Goal: Information Seeking & Learning: Learn about a topic

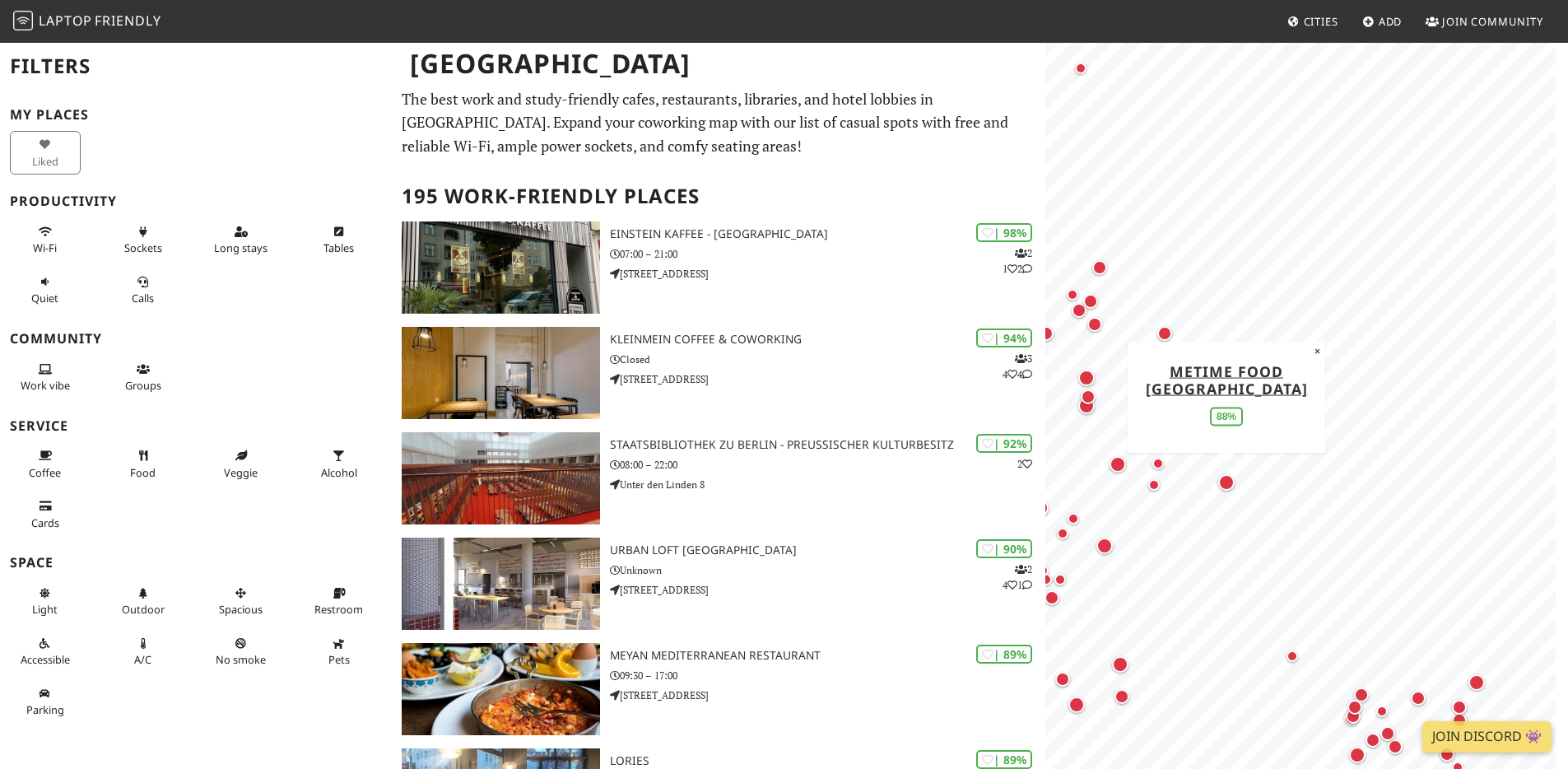
click at [1221, 482] on div "Map marker" at bounding box center [1226, 482] width 17 height 17
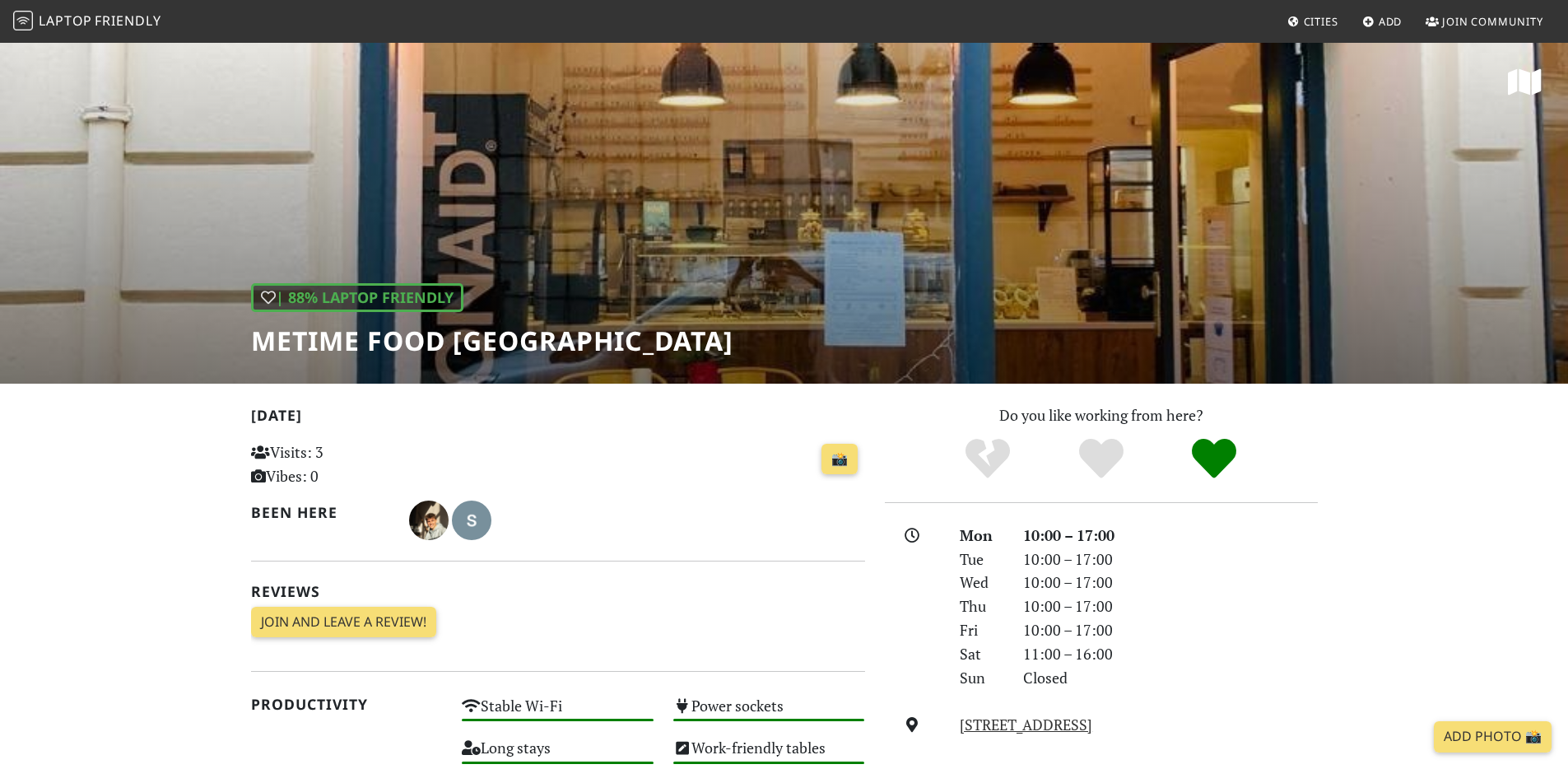
click at [652, 270] on div "| 88% Laptop Friendly metime food [GEOGRAPHIC_DATA]" at bounding box center [784, 212] width 1568 height 342
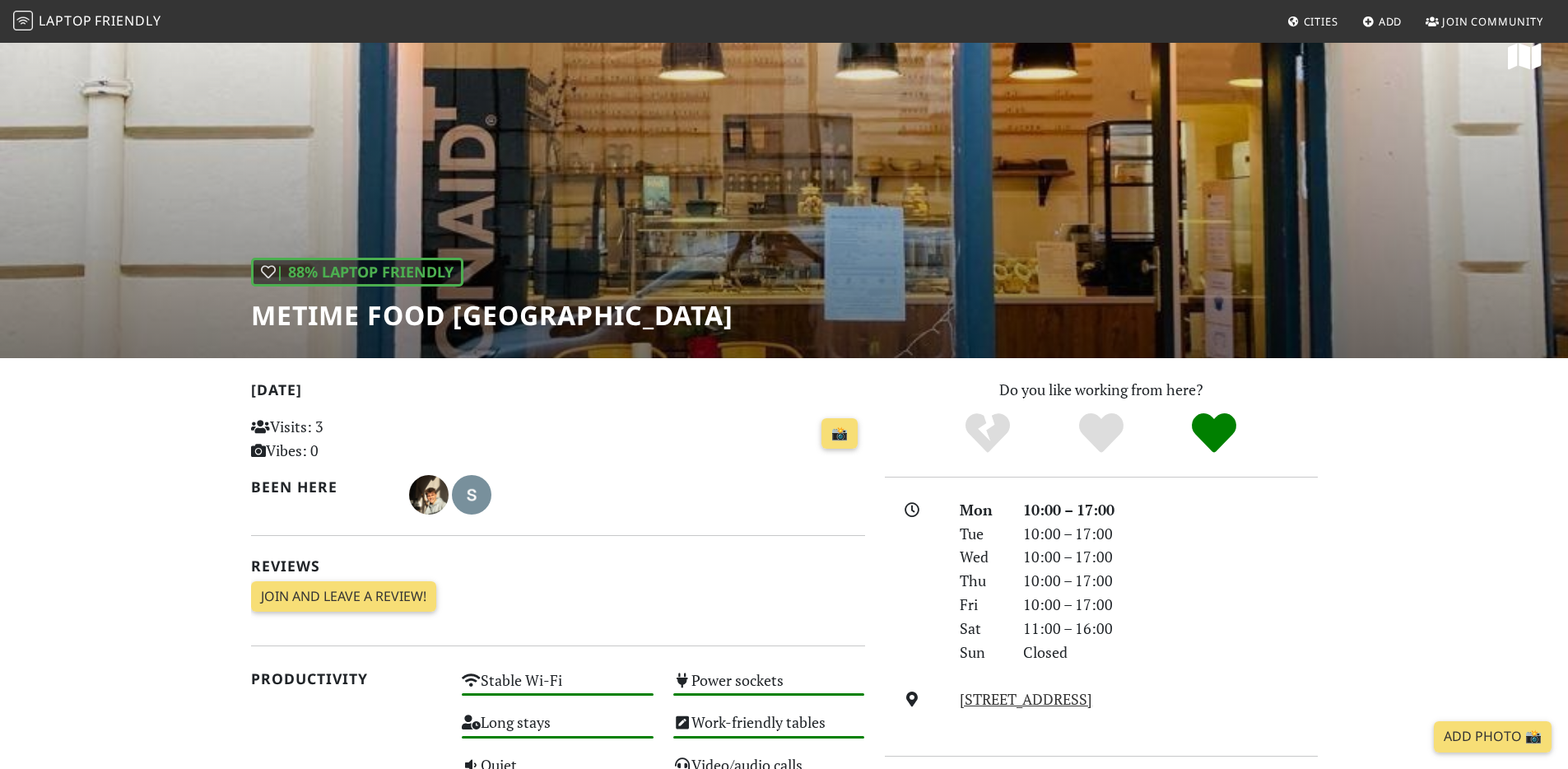
scroll to position [251, 0]
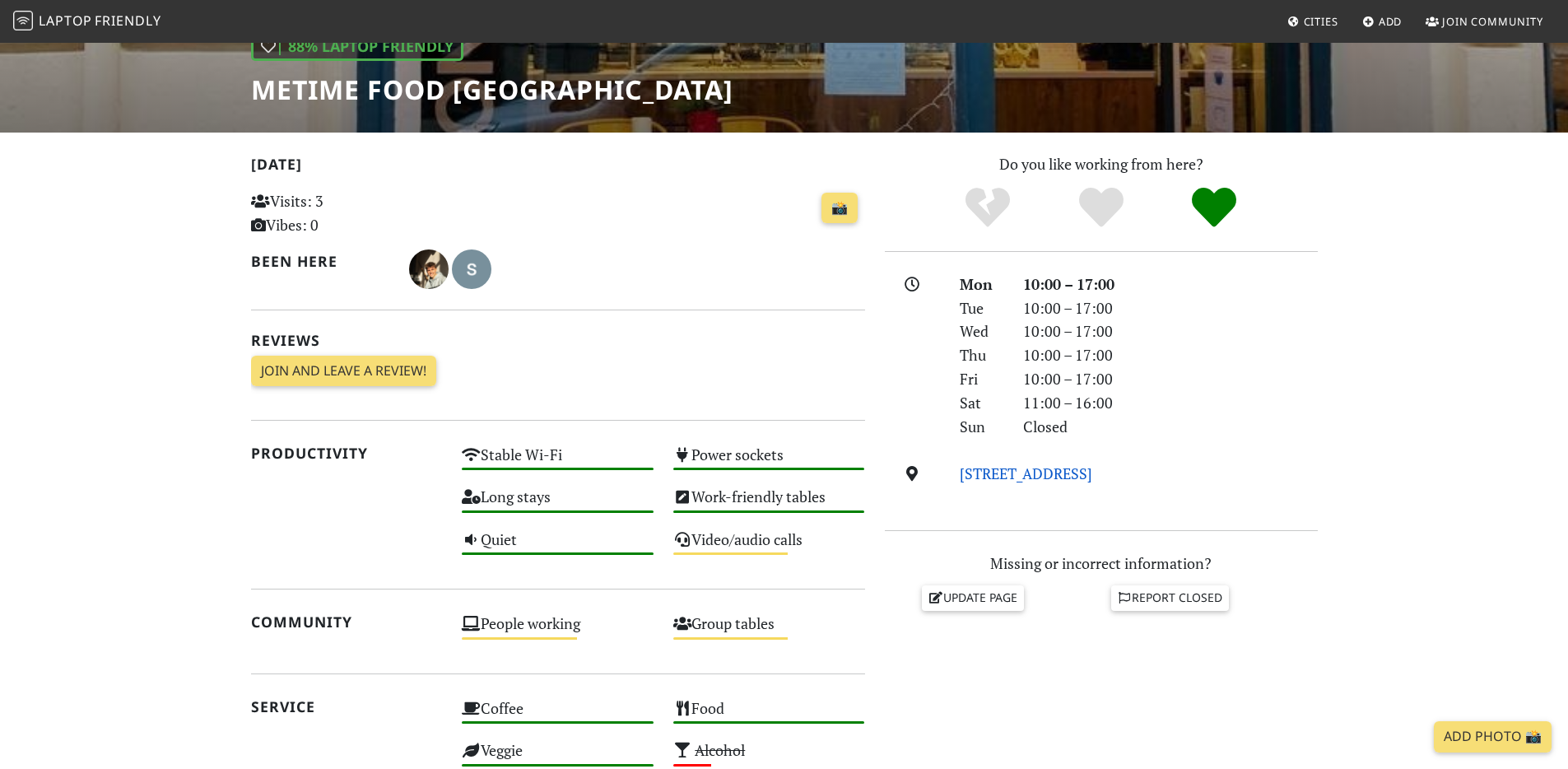
click at [1022, 468] on link "Pasteurstraße 18, 10407, Berlin" at bounding box center [1026, 473] width 133 height 19
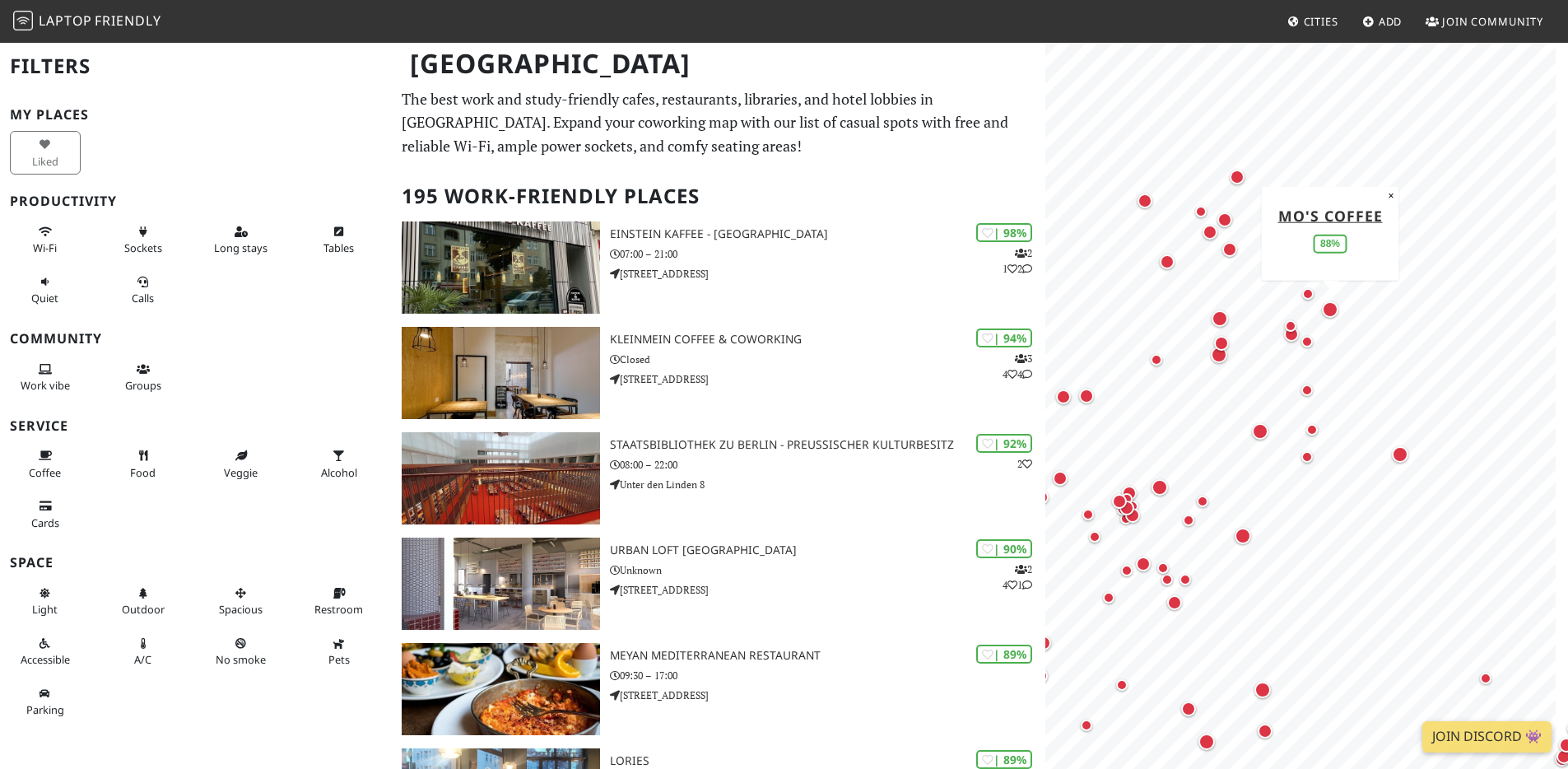
click at [1329, 313] on div "Map marker" at bounding box center [1330, 309] width 17 height 17
click at [1216, 319] on div "Map marker" at bounding box center [1220, 319] width 17 height 17
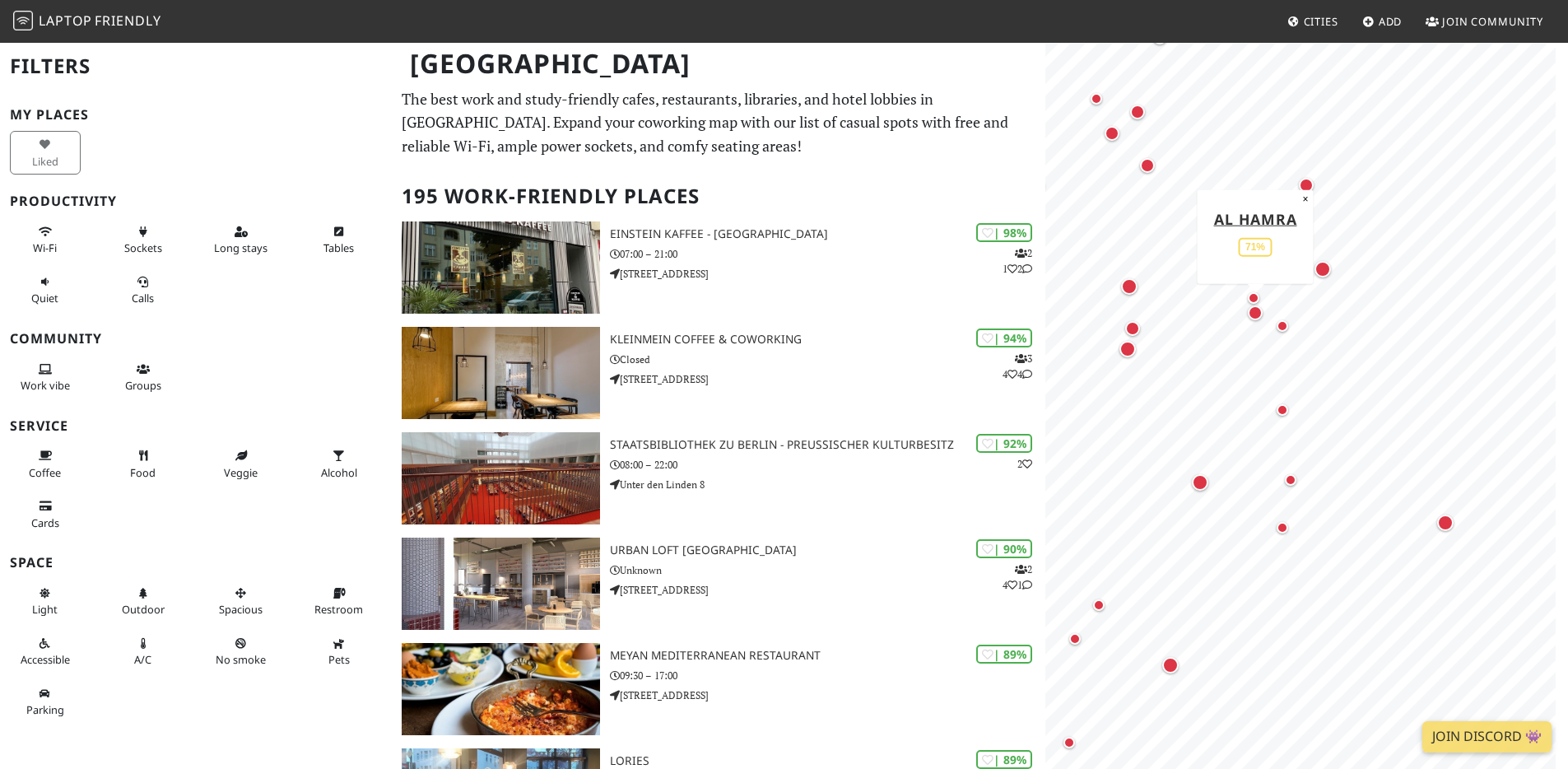
click at [1252, 317] on div "Map marker" at bounding box center [1255, 312] width 15 height 15
click at [1197, 488] on div "Map marker" at bounding box center [1199, 482] width 17 height 17
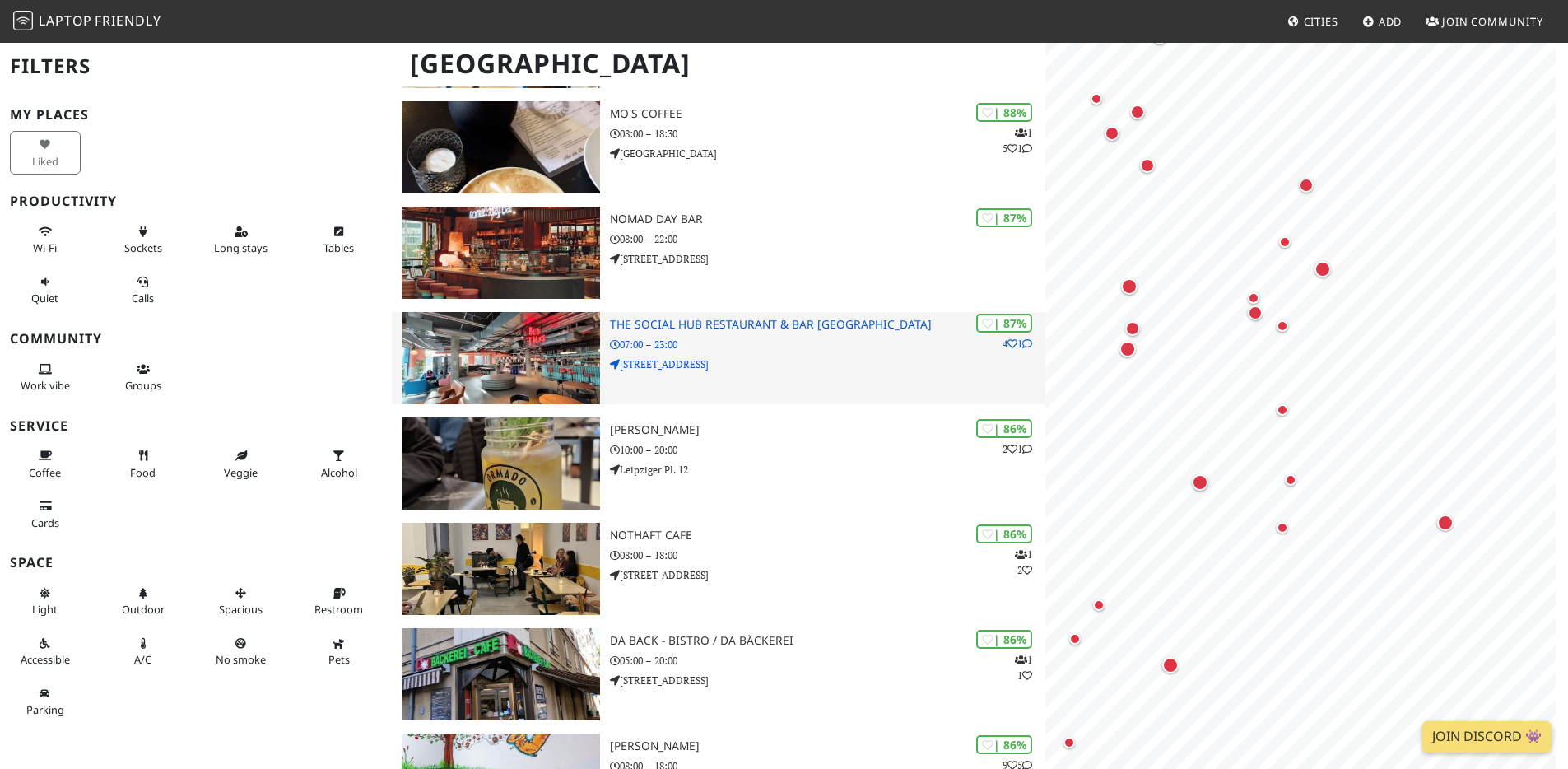
click at [837, 322] on h3 "The Social Hub Restaurant & Bar [GEOGRAPHIC_DATA]" at bounding box center [827, 325] width 436 height 14
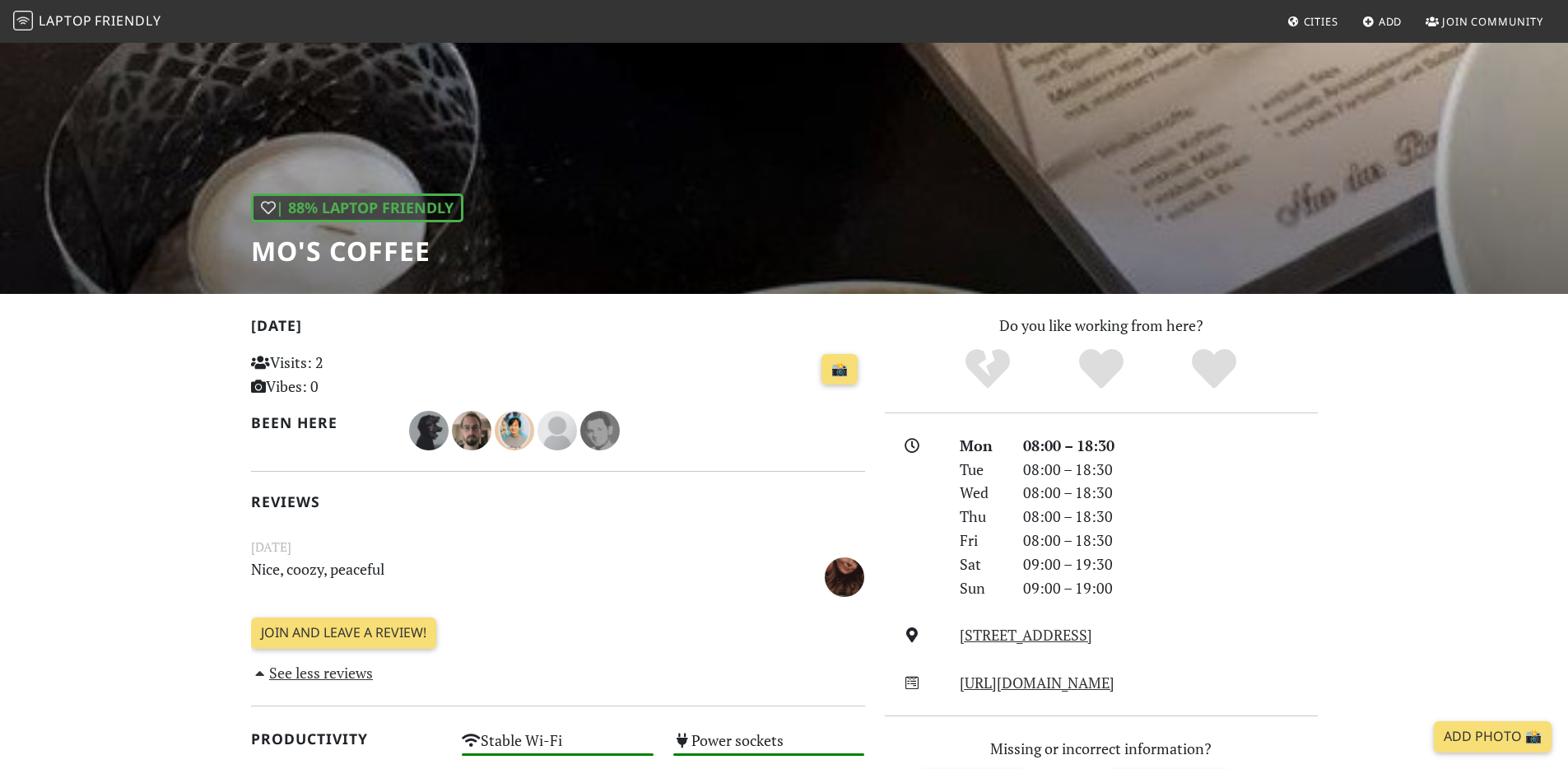
scroll to position [95, 0]
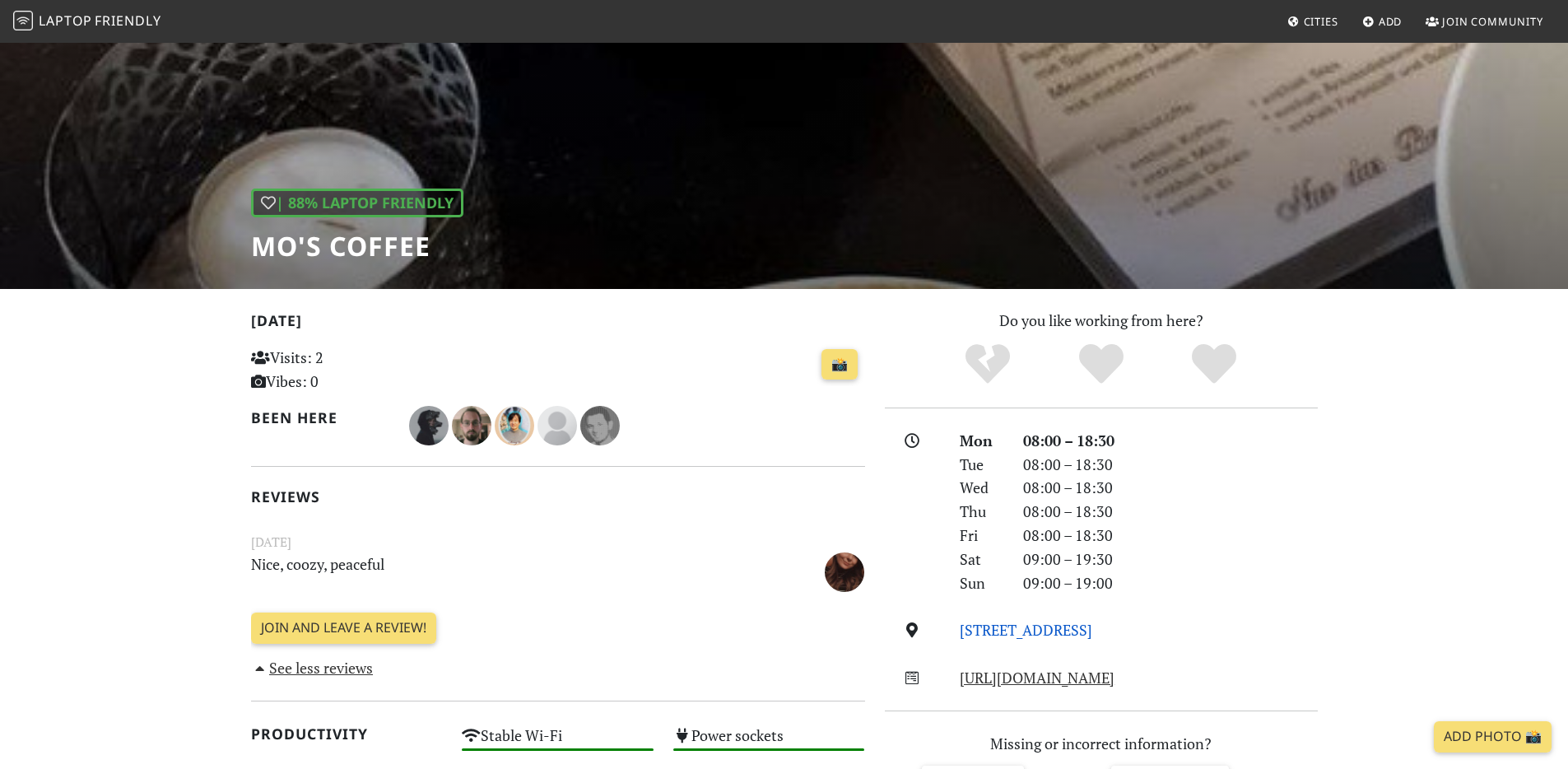
click at [1029, 627] on link "Stargarder Straße, 10437, Berlin" at bounding box center [1026, 629] width 133 height 19
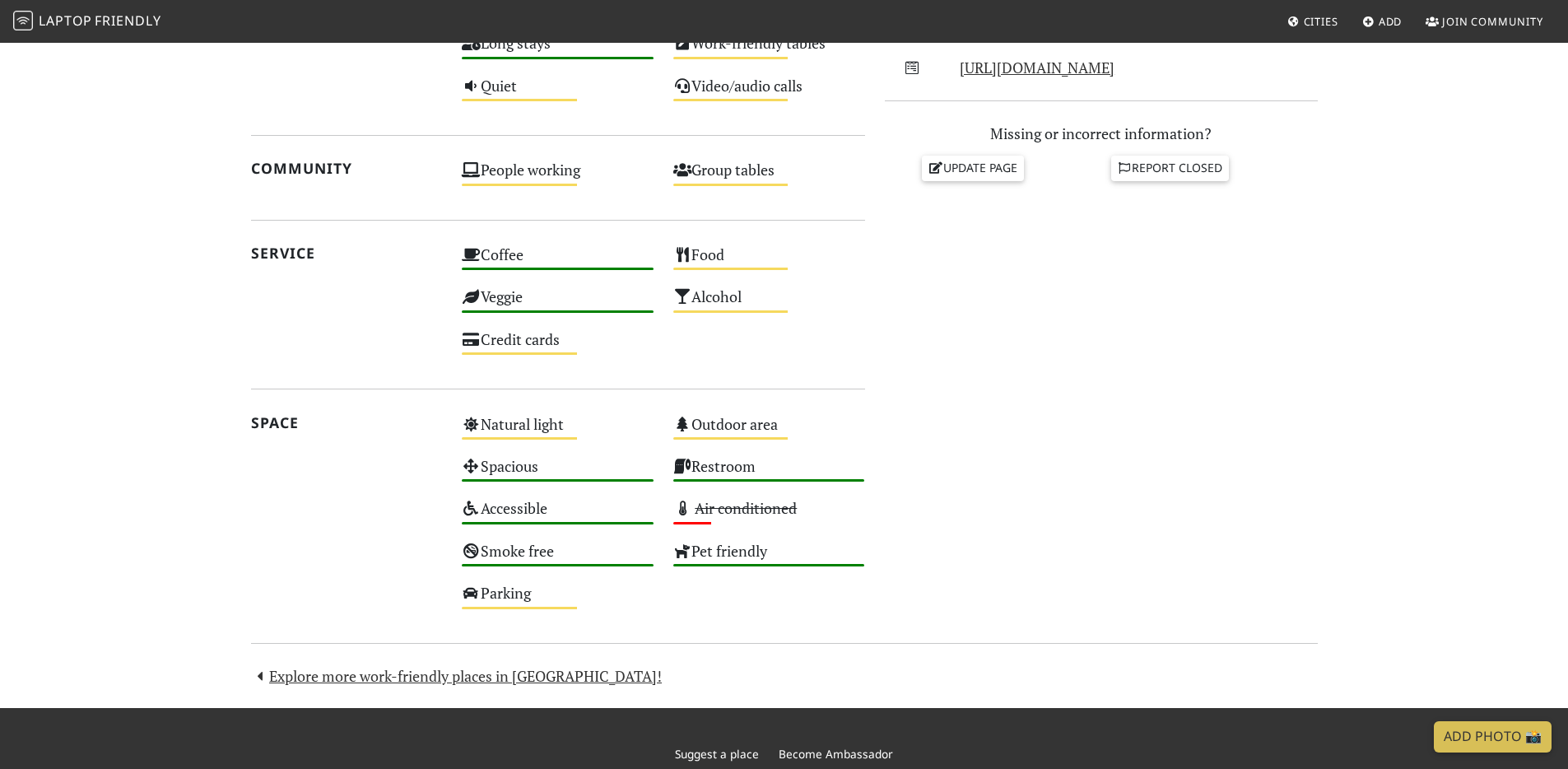
scroll to position [461, 0]
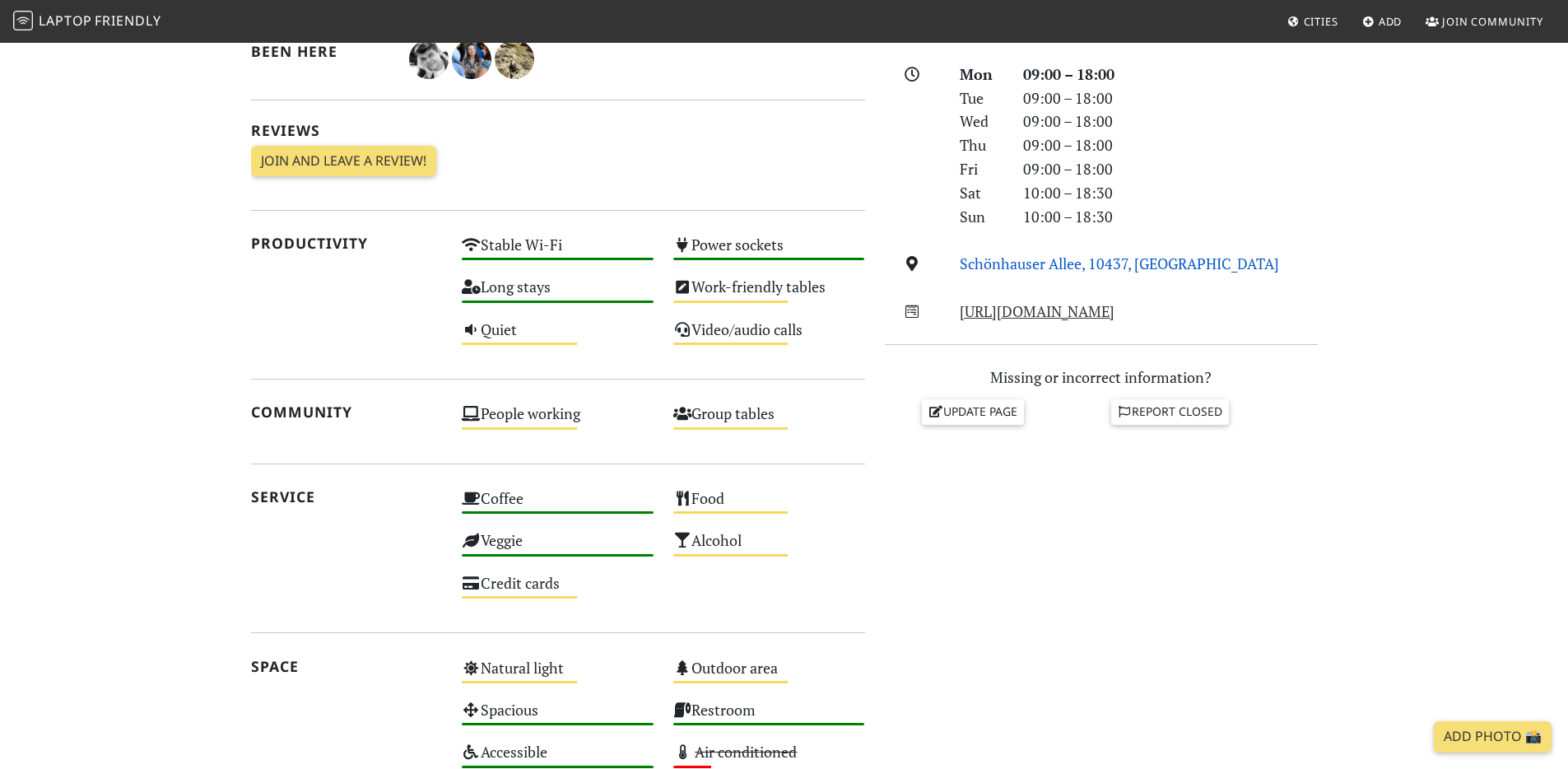
click at [1035, 260] on link "Schönhauser Allee, 10437, Berlin" at bounding box center [1119, 263] width 319 height 19
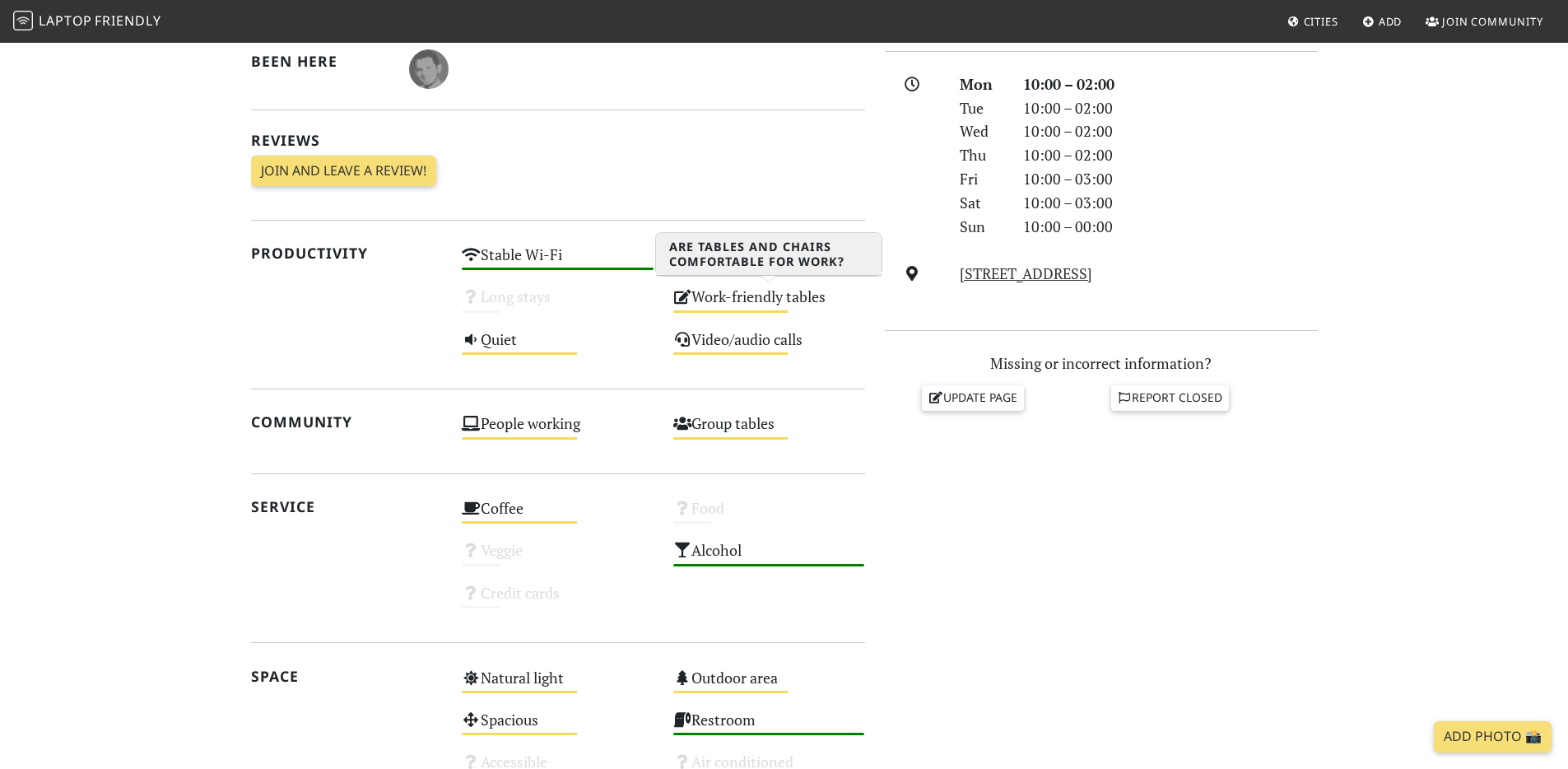
scroll to position [307, 0]
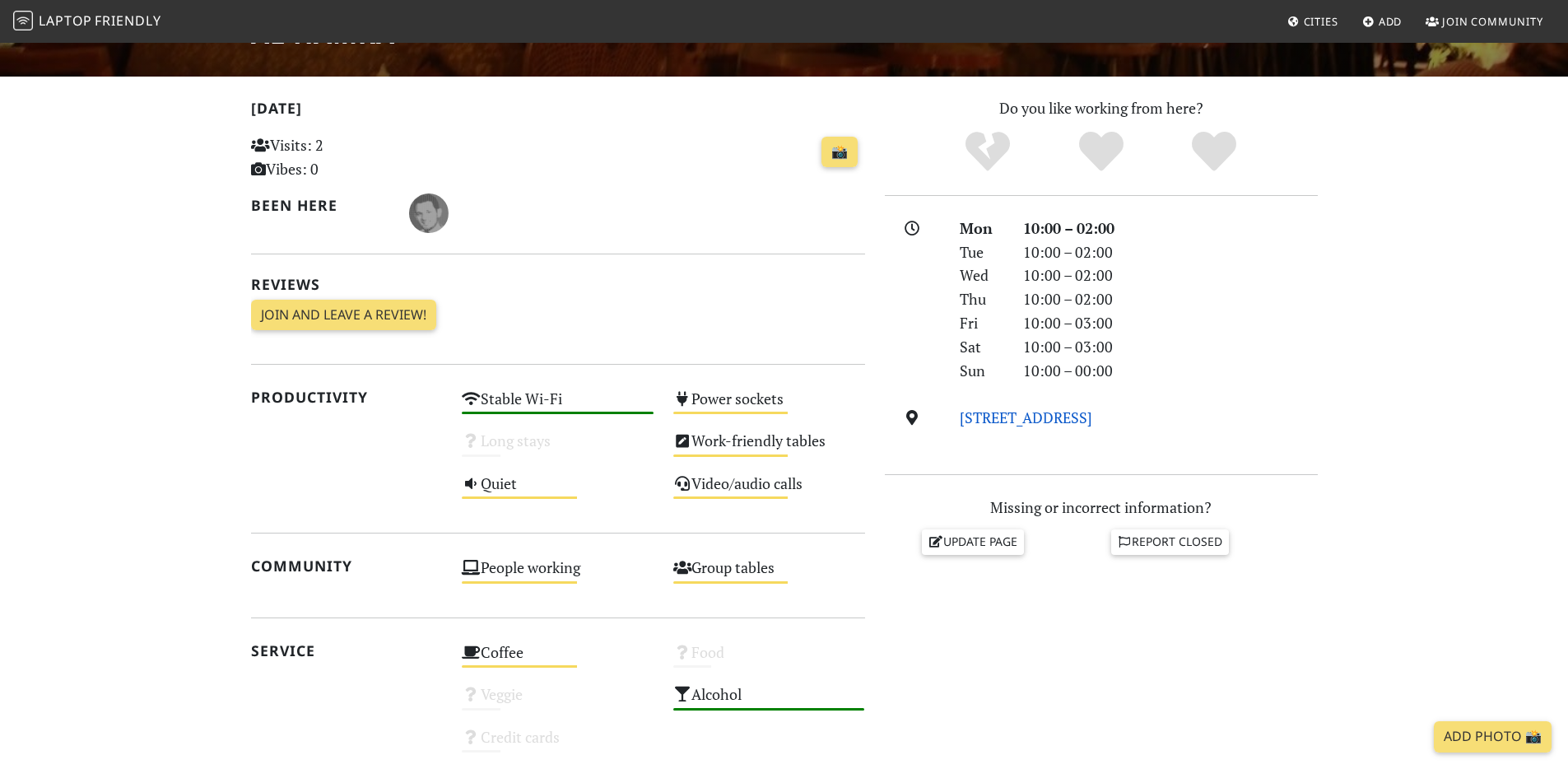
click at [1041, 411] on link "[STREET_ADDRESS]" at bounding box center [1026, 417] width 133 height 19
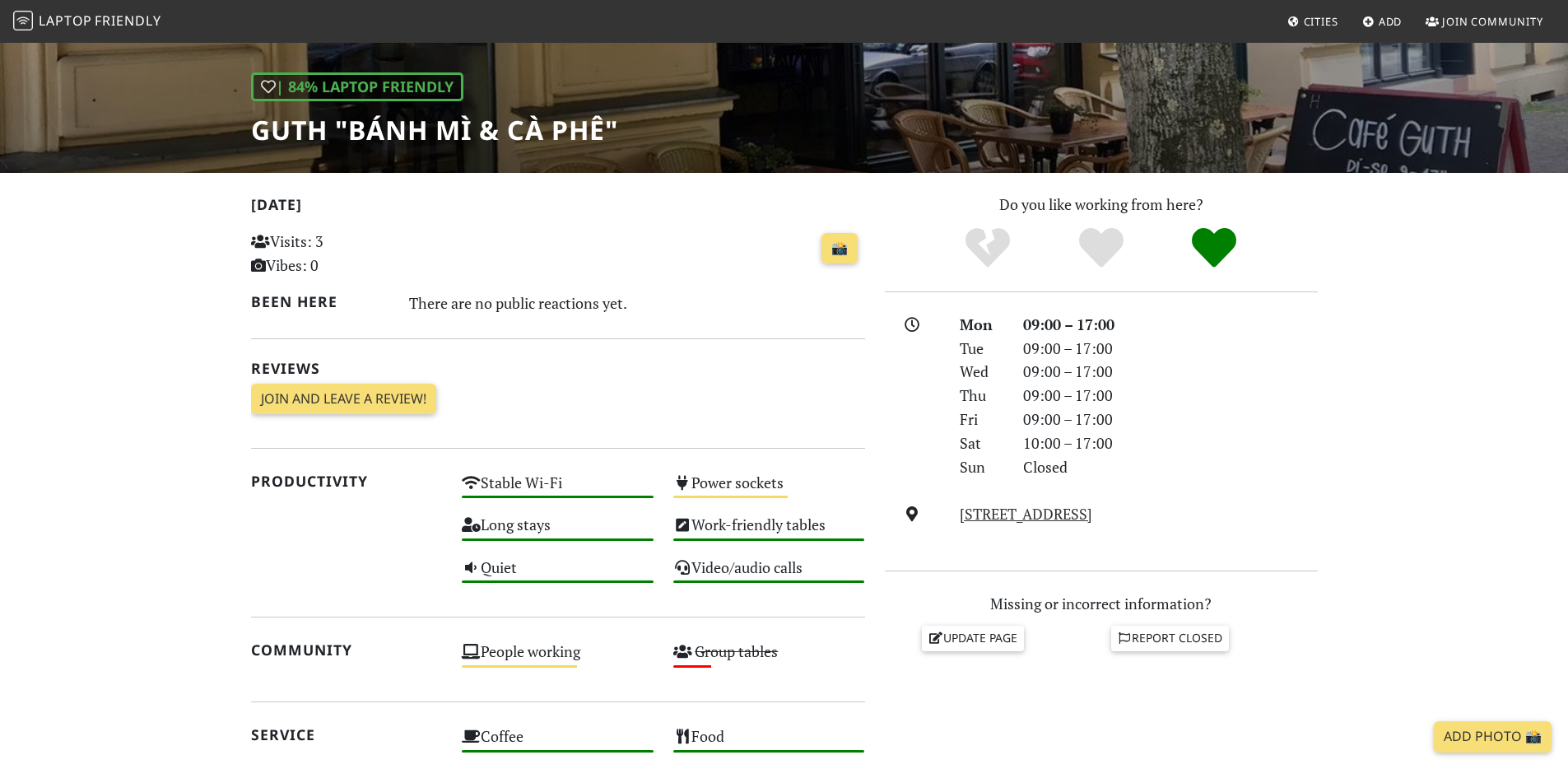
scroll to position [268, 0]
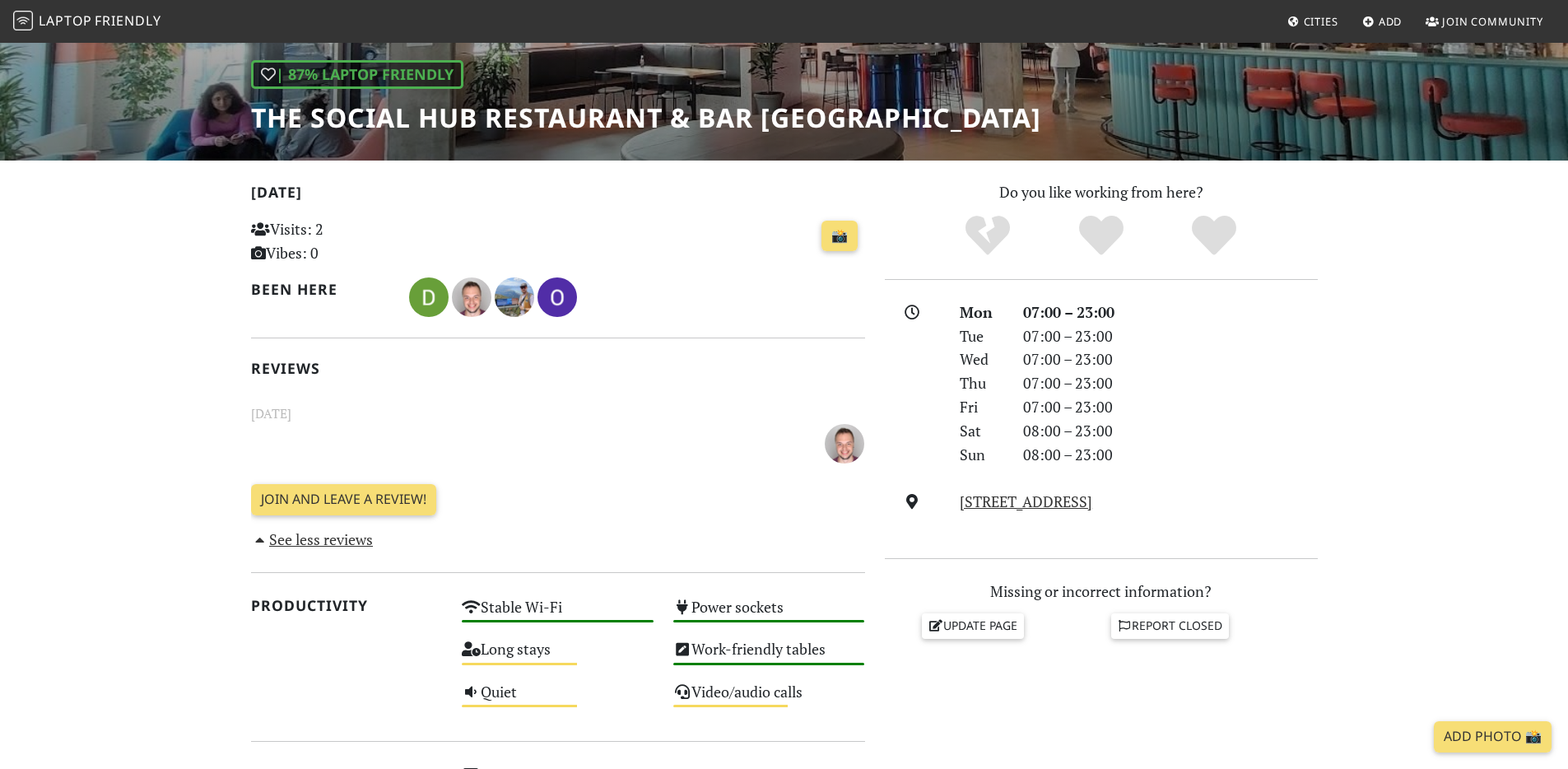
scroll to position [247, 0]
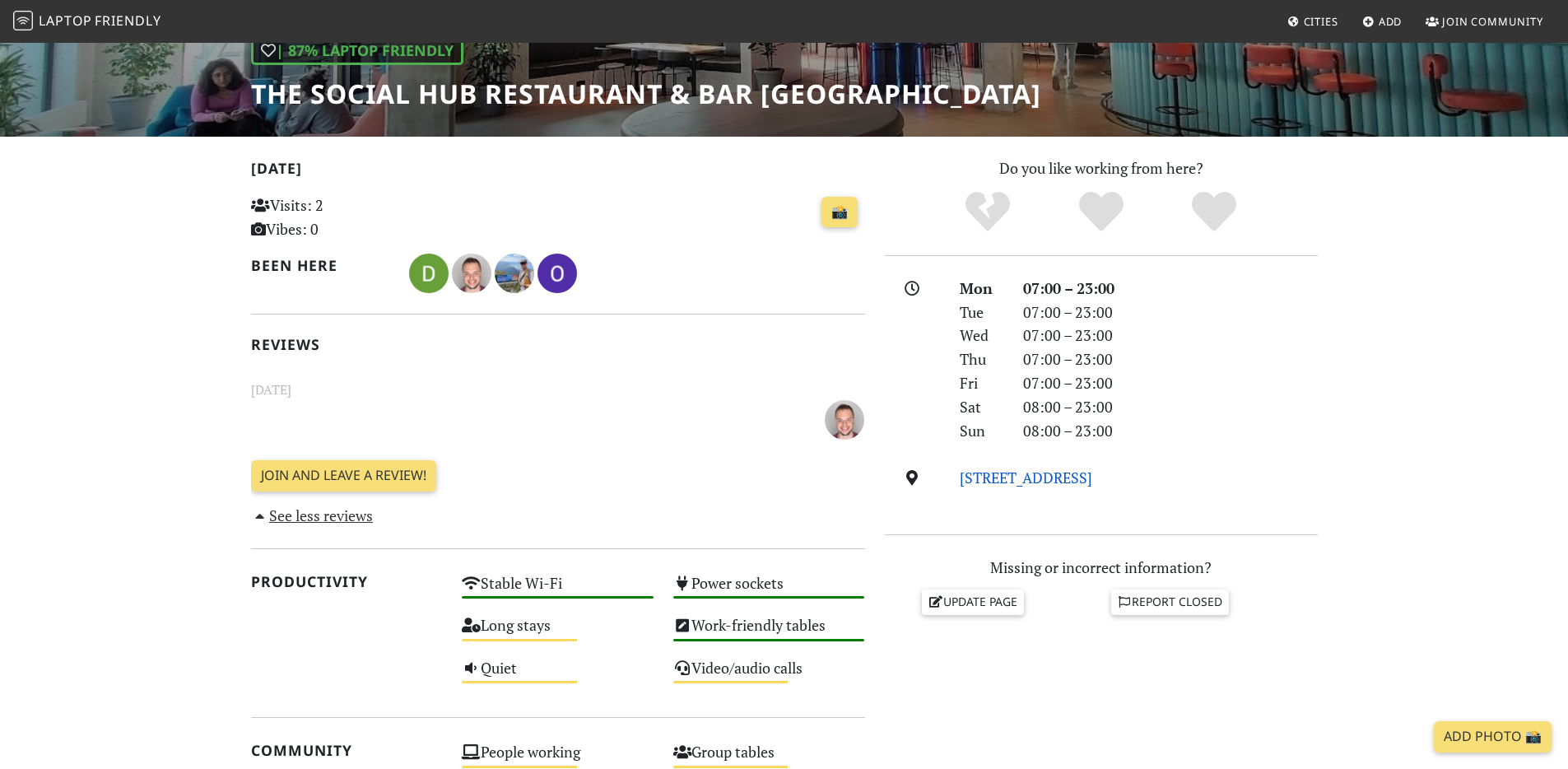
click at [1029, 467] on link "[STREET_ADDRESS]" at bounding box center [1026, 477] width 133 height 19
